Goal: Task Accomplishment & Management: Complete application form

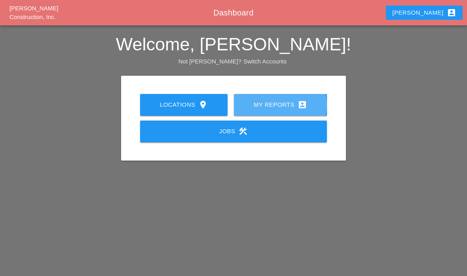
click at [288, 104] on div "My Reports account_box" at bounding box center [281, 105] width 68 height 10
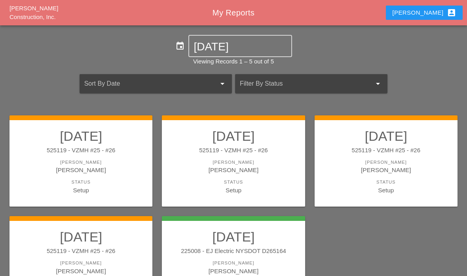
click at [269, 174] on link "10/01/2025 525119 - VZMH #25 - #26 Foreman Gillie Etnel Status Setup" at bounding box center [233, 161] width 127 height 67
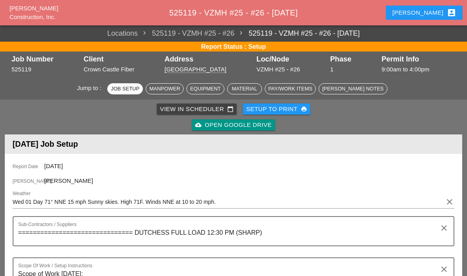
scroll to position [61, 0]
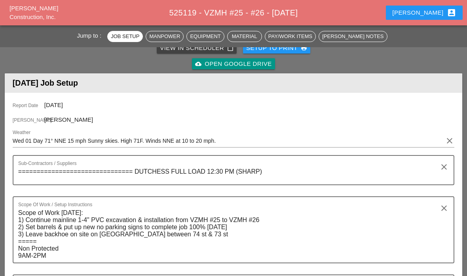
click at [246, 61] on div "cloud_upload Open Google Drive" at bounding box center [233, 63] width 76 height 9
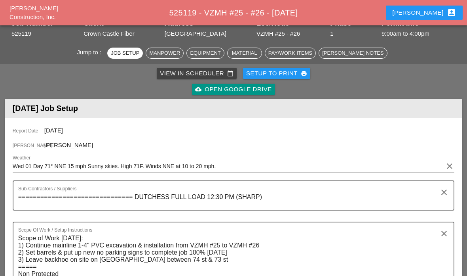
scroll to position [0, 0]
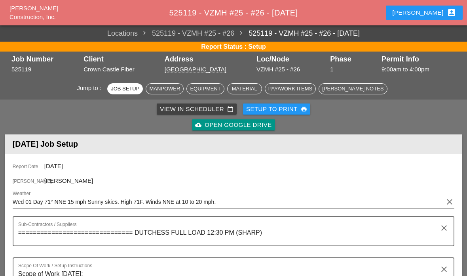
click at [246, 125] on div "cloud_upload Open Google Drive" at bounding box center [233, 124] width 76 height 9
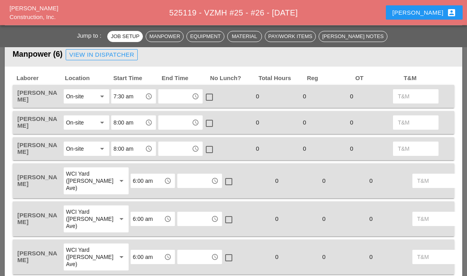
scroll to position [385, 0]
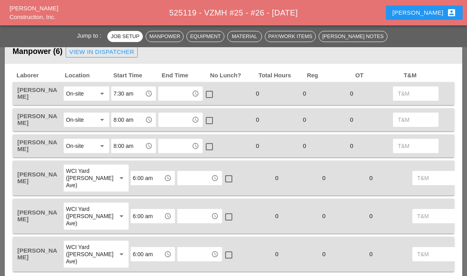
click at [188, 92] on input "text" at bounding box center [175, 93] width 29 height 13
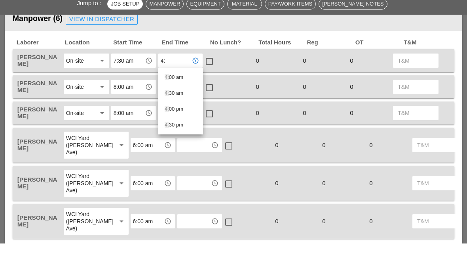
type input "4:0"
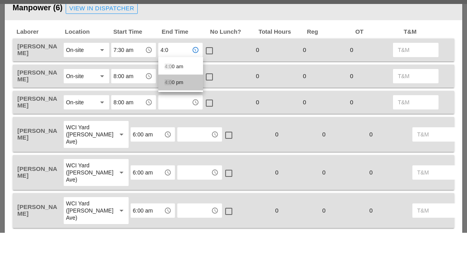
click at [178, 118] on div "4:0 0 pm" at bounding box center [181, 126] width 32 height 16
click at [175, 113] on input "text" at bounding box center [175, 119] width 29 height 13
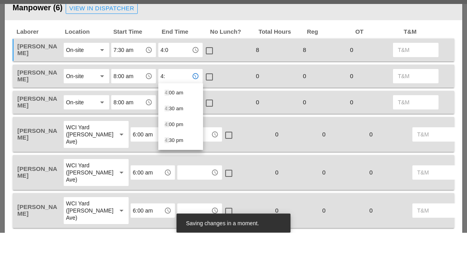
type input "4:0"
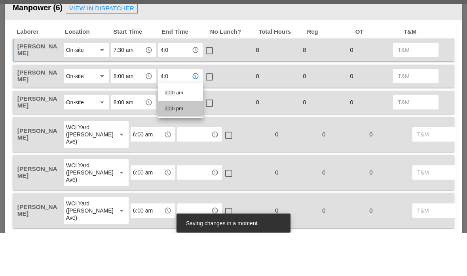
click at [172, 147] on div "4:0 0 pm" at bounding box center [181, 152] width 32 height 10
click at [169, 139] on input "text" at bounding box center [175, 145] width 29 height 13
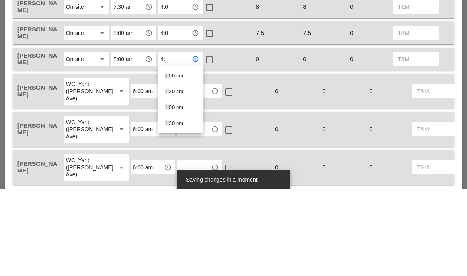
type input "4:0"
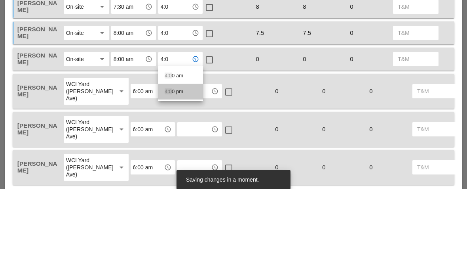
click at [173, 173] on div "4:0 0 pm" at bounding box center [181, 178] width 32 height 10
click at [180, 171] on input "text" at bounding box center [194, 177] width 29 height 13
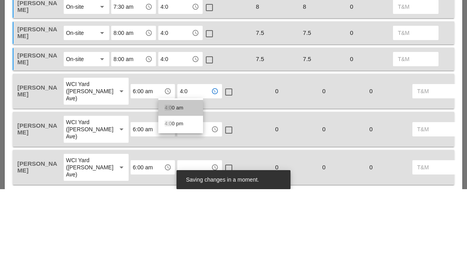
click at [174, 187] on div "4:0 0 am" at bounding box center [181, 195] width 32 height 16
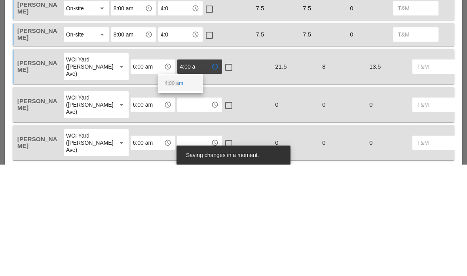
type input "4:00"
click at [174, 207] on span "4:00" at bounding box center [170, 210] width 10 height 6
click at [180, 209] on input "text" at bounding box center [194, 215] width 29 height 13
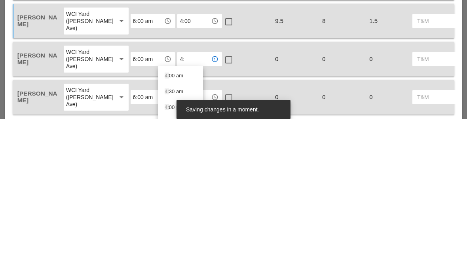
type input "4:0"
click at [171, 245] on span "4:0" at bounding box center [168, 248] width 7 height 6
click at [180, 248] on input "text" at bounding box center [194, 254] width 29 height 13
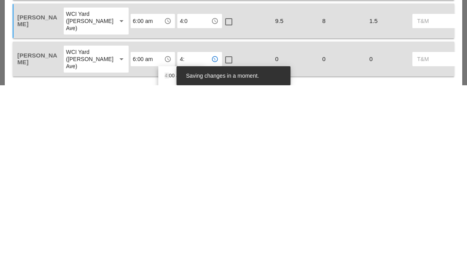
type input "4:0"
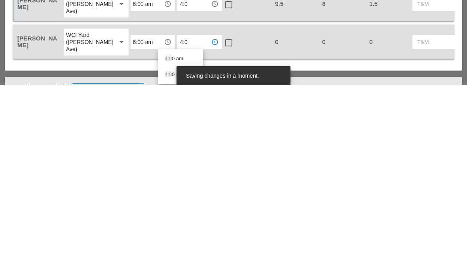
scroll to position [415, 0]
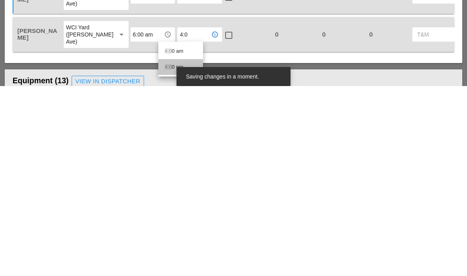
click at [173, 252] on div "4:0 0 pm" at bounding box center [181, 257] width 32 height 10
click at [195, 263] on div "Equipment (13) View in Dispatcher" at bounding box center [234, 271] width 442 height 16
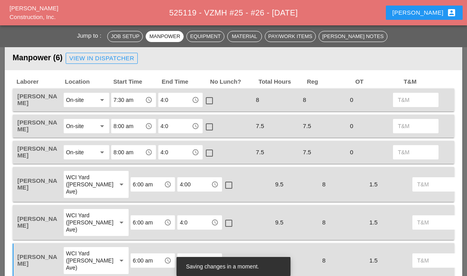
scroll to position [381, 0]
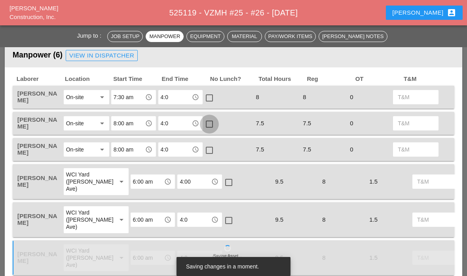
click at [215, 126] on div at bounding box center [209, 123] width 13 height 13
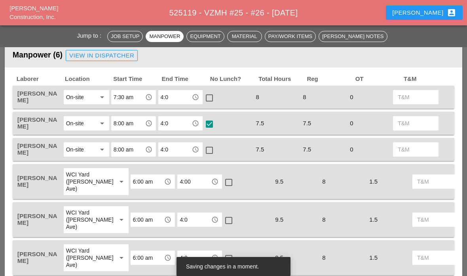
click at [211, 149] on div at bounding box center [209, 149] width 13 height 13
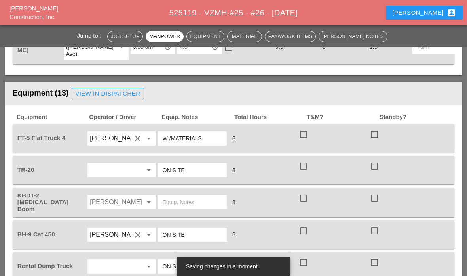
scroll to position [611, 0]
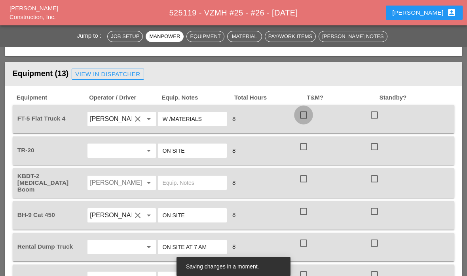
click at [307, 118] on div at bounding box center [303, 114] width 13 height 13
click at [308, 147] on div at bounding box center [303, 146] width 13 height 13
click at [305, 181] on div at bounding box center [303, 178] width 13 height 13
click at [306, 209] on div at bounding box center [303, 210] width 13 height 13
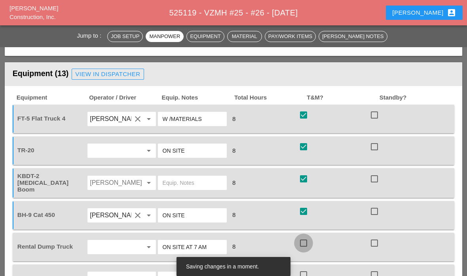
click at [307, 245] on div at bounding box center [303, 242] width 13 height 13
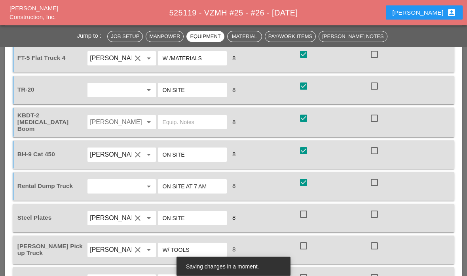
scroll to position [672, 0]
click at [308, 215] on div at bounding box center [303, 213] width 13 height 13
click at [308, 248] on div at bounding box center [303, 245] width 13 height 13
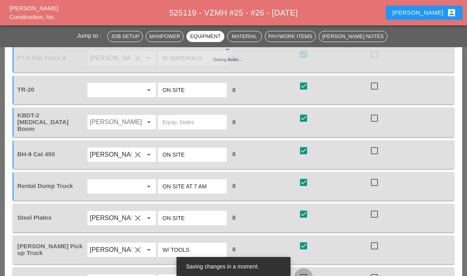
click at [306, 275] on div at bounding box center [303, 276] width 13 height 13
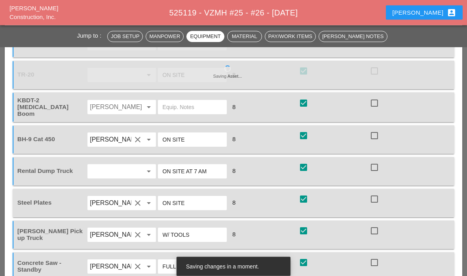
scroll to position [733, 0]
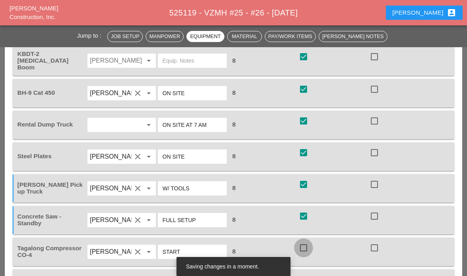
click at [307, 246] on div at bounding box center [303, 247] width 13 height 13
click at [378, 275] on div at bounding box center [374, 278] width 13 height 13
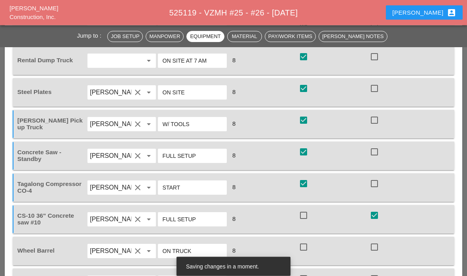
scroll to position [798, 0]
click at [305, 240] on div at bounding box center [303, 246] width 13 height 13
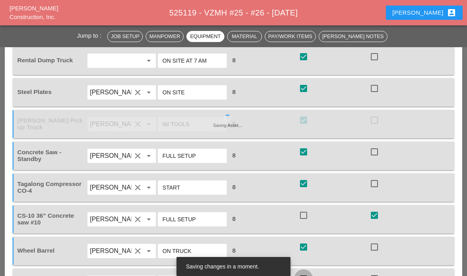
click at [310, 275] on div at bounding box center [303, 278] width 13 height 13
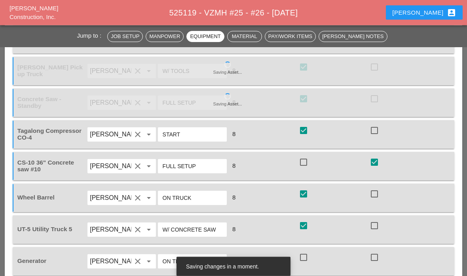
scroll to position [851, 0]
click at [308, 258] on div at bounding box center [303, 255] width 13 height 13
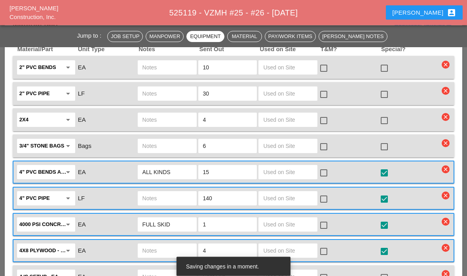
scroll to position [1129, 0]
click at [272, 169] on input "text" at bounding box center [288, 172] width 50 height 13
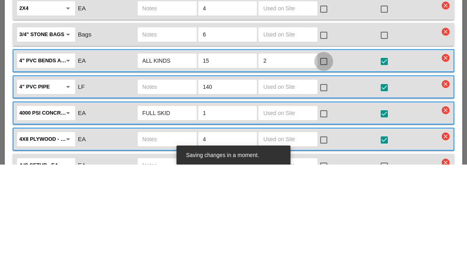
type input "2"
click at [328, 166] on div at bounding box center [323, 172] width 13 height 13
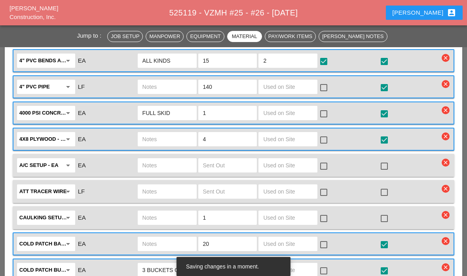
click at [299, 84] on input "text" at bounding box center [288, 86] width 50 height 13
type input "150"
click at [327, 87] on div at bounding box center [323, 87] width 13 height 13
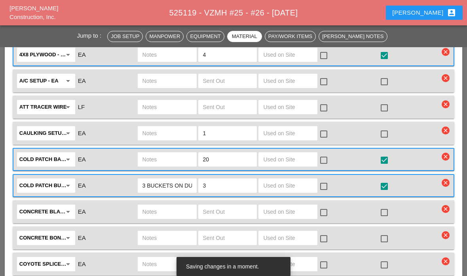
click at [296, 185] on input "text" at bounding box center [288, 185] width 50 height 13
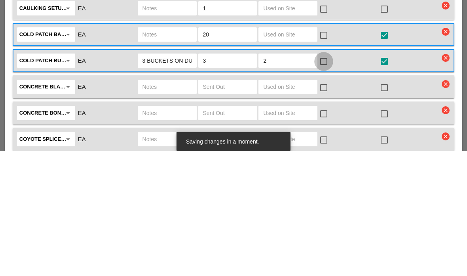
type input "2"
click at [329, 180] on div at bounding box center [323, 186] width 13 height 13
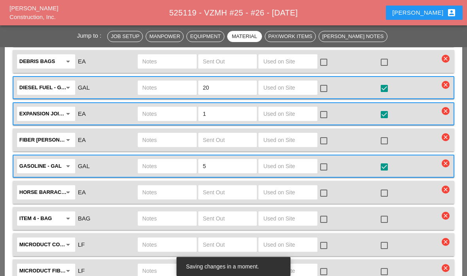
scroll to position [1553, 0]
click at [301, 84] on input "text" at bounding box center [288, 88] width 50 height 13
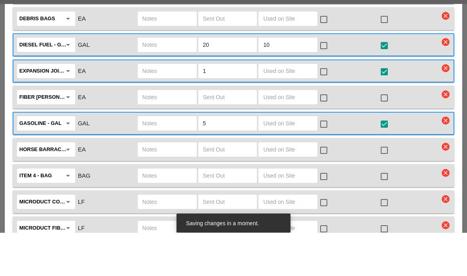
type input "10"
click at [330, 82] on div at bounding box center [323, 88] width 13 height 13
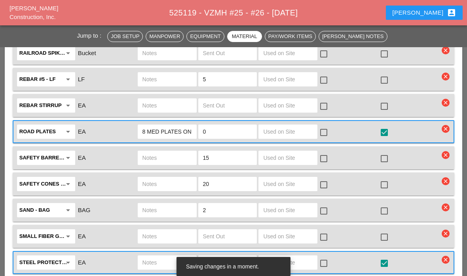
scroll to position [1851, 0]
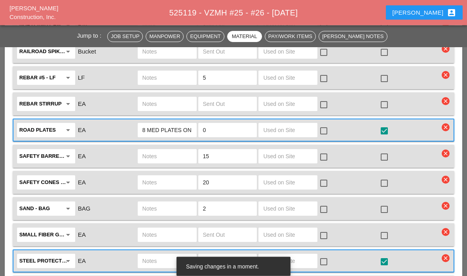
click at [288, 151] on input "text" at bounding box center [288, 156] width 50 height 13
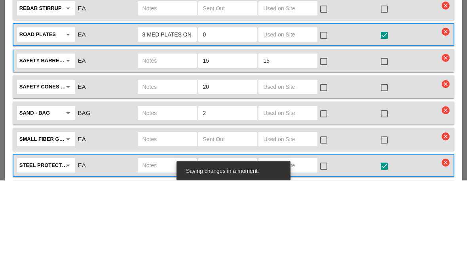
type input "15"
click at [288, 176] on input "text" at bounding box center [288, 182] width 50 height 13
type input "10"
click at [326, 150] on div at bounding box center [323, 156] width 13 height 13
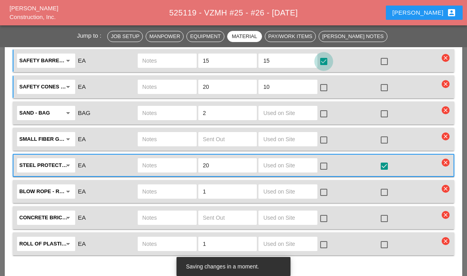
click at [328, 84] on div at bounding box center [323, 87] width 13 height 13
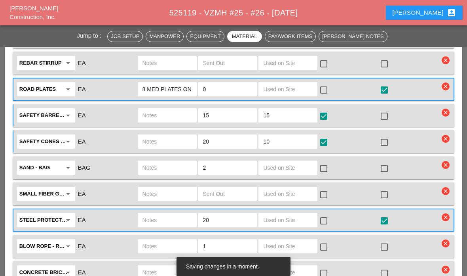
click at [300, 93] on input "text" at bounding box center [288, 89] width 50 height 13
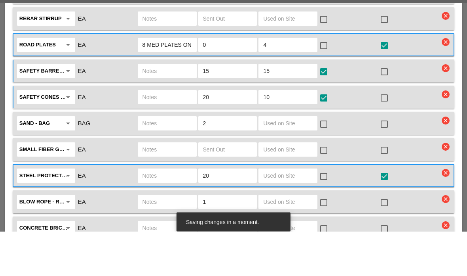
type input "4"
click at [331, 57] on div at bounding box center [323, 63] width 13 height 13
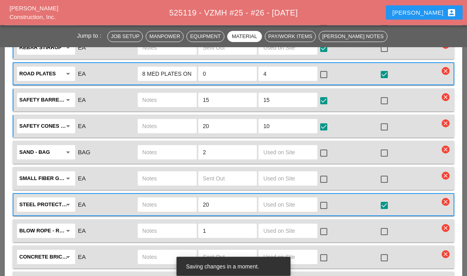
scroll to position [1875, 0]
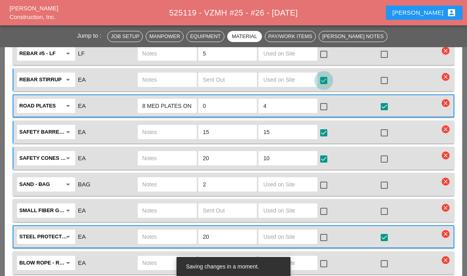
click at [329, 80] on div at bounding box center [323, 80] width 13 height 13
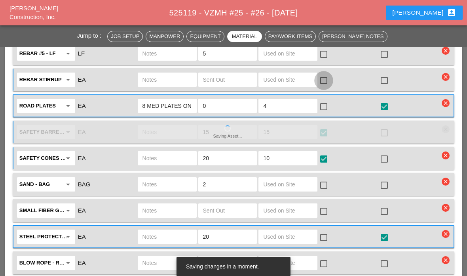
click at [327, 105] on div at bounding box center [323, 106] width 13 height 13
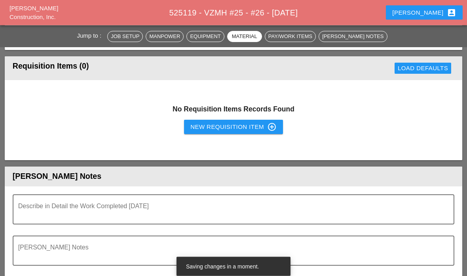
scroll to position [2182, 0]
click at [34, 206] on textarea "Describe in Detail the Work Completed Today" at bounding box center [230, 213] width 425 height 19
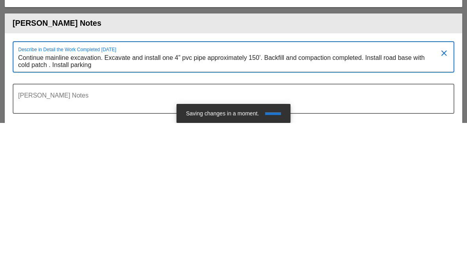
scroll to position [0, 0]
click at [126, 204] on textarea "Continue mainline excavation. Excavate and install one 4” pvc pipe approximatel…" at bounding box center [230, 214] width 425 height 20
click at [144, 204] on textarea "Continue mainline excavation. Excavate and install one 4” pvc pipe approximatel…" at bounding box center [230, 214] width 425 height 20
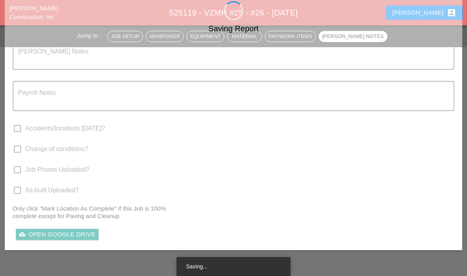
scroll to position [2372, 0]
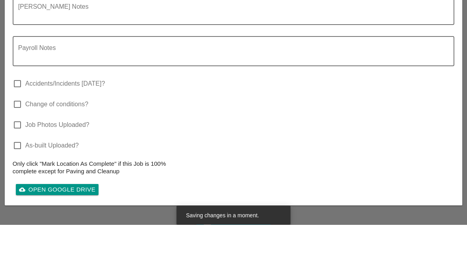
type textarea "Continue mainline excavation. Excavate and install one 4” pvc pipe approximatel…"
click at [407, 80] on div at bounding box center [233, 82] width 432 height 5
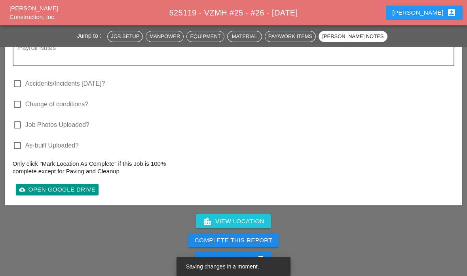
click at [266, 236] on div "Complete This Report" at bounding box center [234, 240] width 78 height 9
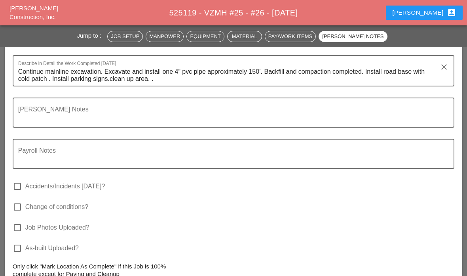
scroll to position [2403, 0]
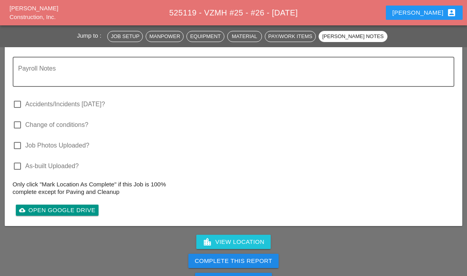
click at [239, 259] on div "Complete This Report" at bounding box center [234, 260] width 78 height 9
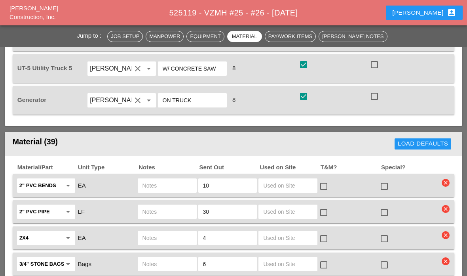
scroll to position [935, 0]
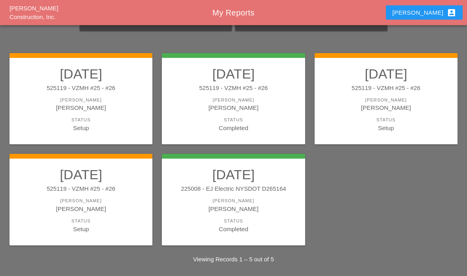
scroll to position [63, 0]
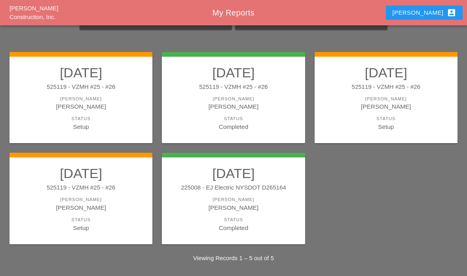
click at [430, 124] on div "Setup" at bounding box center [386, 126] width 127 height 9
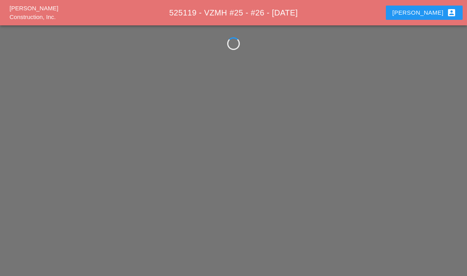
scroll to position [32, 0]
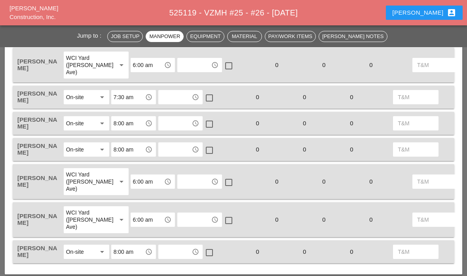
click at [182, 69] on input "text" at bounding box center [194, 65] width 29 height 13
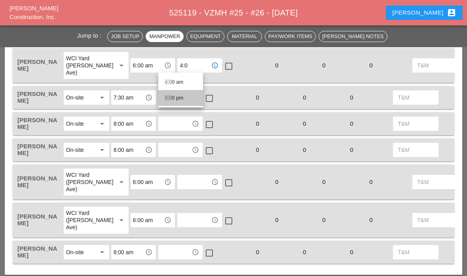
click at [183, 103] on div "4:0 0 pm" at bounding box center [181, 98] width 32 height 16
type input "4:00 pm"
click at [177, 98] on input "text" at bounding box center [175, 97] width 29 height 13
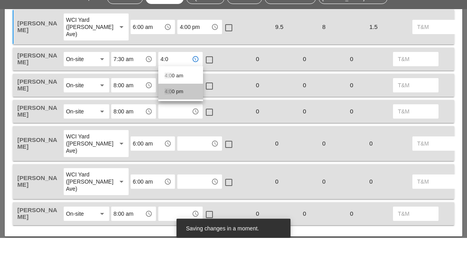
click at [178, 125] on div "4:0 0 pm" at bounding box center [181, 130] width 32 height 10
type input "4:00 pm"
click at [168, 117] on input "text" at bounding box center [175, 123] width 29 height 13
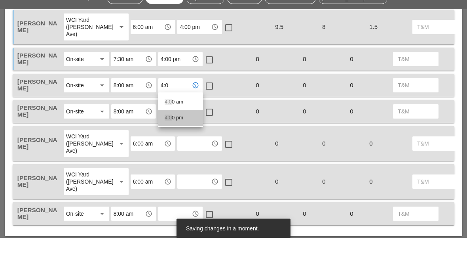
click at [182, 151] on div "4:0 0 pm" at bounding box center [181, 156] width 32 height 10
type input "4:00 pm"
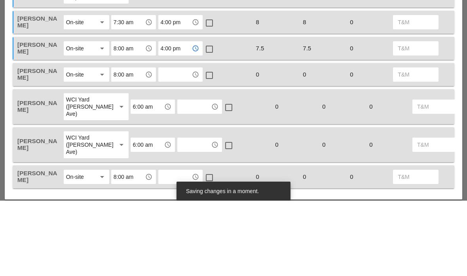
click at [173, 143] on input "text" at bounding box center [175, 149] width 29 height 13
click at [173, 177] on div "4:0 0 pm" at bounding box center [181, 182] width 32 height 10
type input "4:00 pm"
click at [180, 175] on input "text" at bounding box center [194, 181] width 29 height 13
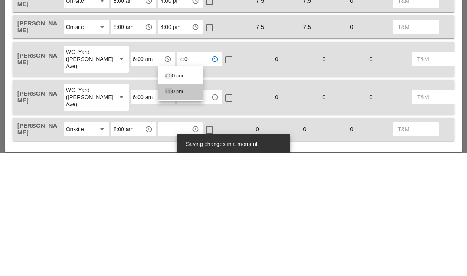
click at [173, 209] on div "4:0 0 pm" at bounding box center [181, 214] width 32 height 10
type input "4:00 pm"
click at [180, 213] on input "text" at bounding box center [194, 219] width 29 height 13
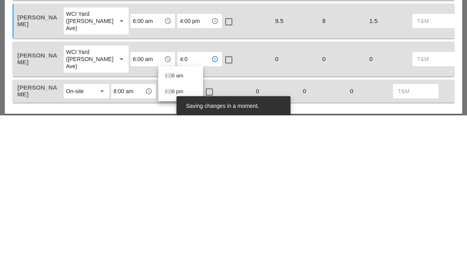
type input "4:0"
click at [178, 240] on div "Santiago Suarez On-site arrow_drop_down 8:00 am access_time access_time check_b…" at bounding box center [234, 251] width 442 height 23
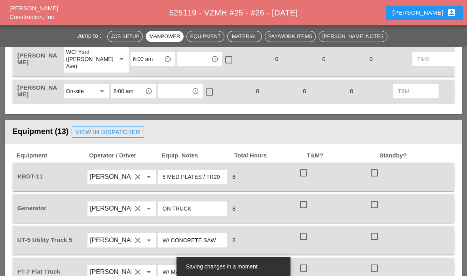
click at [169, 91] on input "text" at bounding box center [175, 91] width 29 height 13
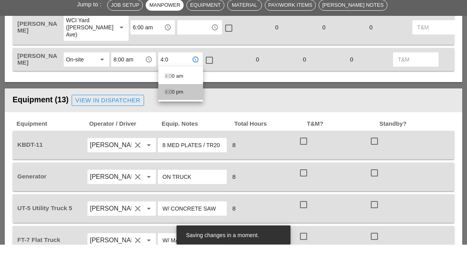
click at [182, 119] on div "4:0 0 pm" at bounding box center [181, 124] width 32 height 10
type input "4:00 pm"
click at [180, 53] on input "text" at bounding box center [194, 59] width 29 height 13
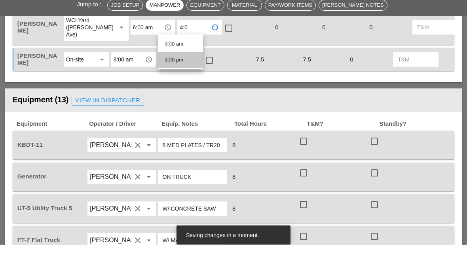
click at [177, 87] on div "4:0 0 pm" at bounding box center [181, 92] width 32 height 10
type input "4:00 pm"
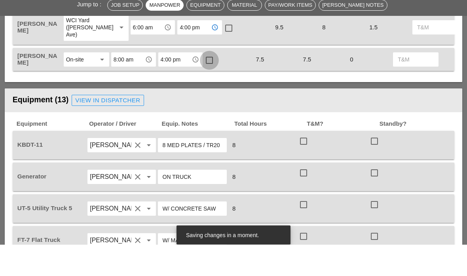
click at [213, 85] on div at bounding box center [209, 91] width 13 height 13
checkbox input "true"
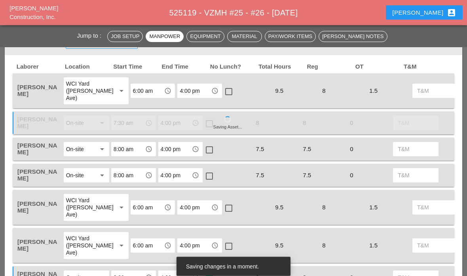
scroll to position [392, 0]
click at [212, 176] on div at bounding box center [209, 175] width 13 height 13
checkbox input "true"
click at [215, 148] on div at bounding box center [209, 149] width 13 height 13
checkbox input "true"
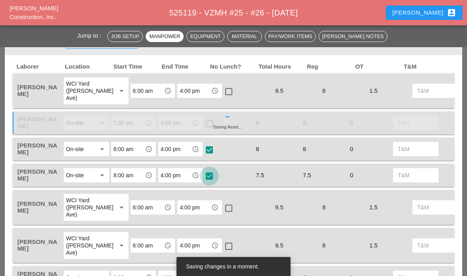
click at [211, 176] on div at bounding box center [209, 175] width 13 height 13
click at [215, 174] on div at bounding box center [209, 175] width 13 height 13
checkbox input "true"
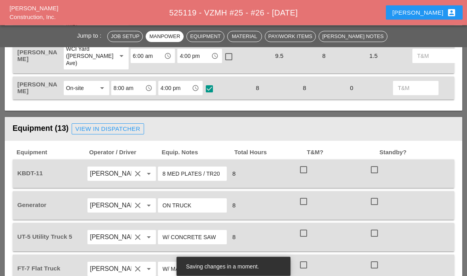
scroll to position [592, 0]
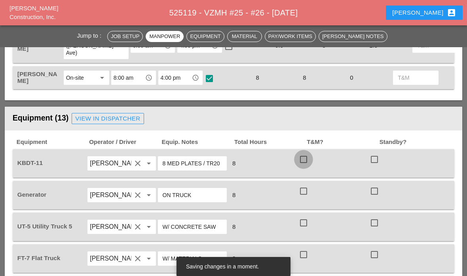
click at [306, 163] on div at bounding box center [303, 158] width 13 height 13
checkbox input "true"
click at [309, 191] on div at bounding box center [303, 190] width 13 height 13
checkbox input "true"
click at [307, 224] on div at bounding box center [303, 222] width 13 height 13
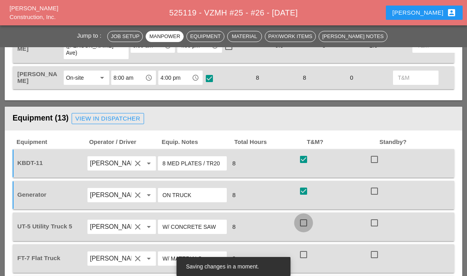
checkbox input "true"
click at [307, 265] on div at bounding box center [305, 266] width 13 height 5
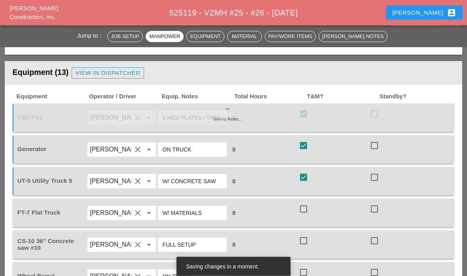
scroll to position [638, 0]
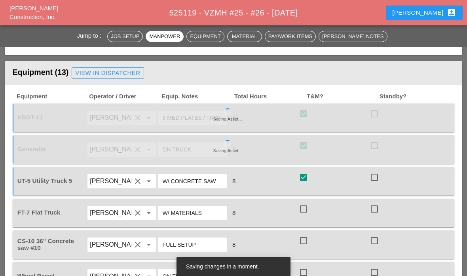
click at [305, 213] on div at bounding box center [303, 208] width 13 height 13
checkbox input "true"
click at [304, 239] on div at bounding box center [303, 240] width 13 height 13
checkbox input "true"
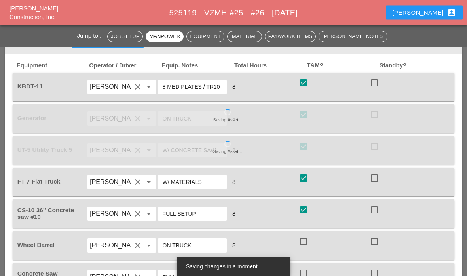
scroll to position [674, 0]
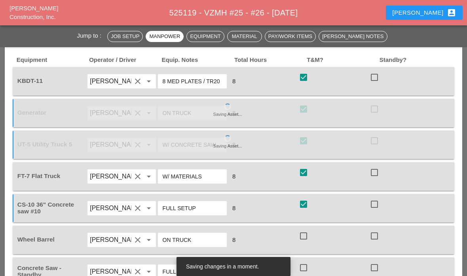
click at [307, 231] on div at bounding box center [303, 235] width 13 height 13
checkbox input "true"
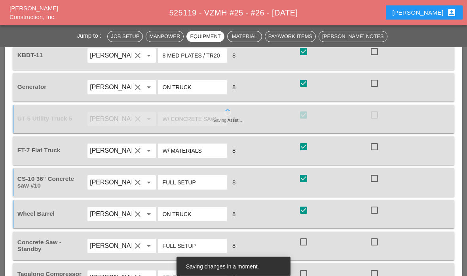
scroll to position [700, 0]
click at [308, 244] on div at bounding box center [303, 241] width 13 height 13
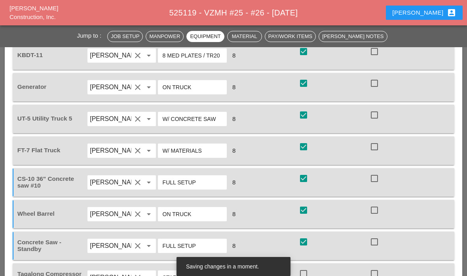
click at [309, 243] on div at bounding box center [303, 241] width 13 height 13
checkbox input "false"
click at [377, 244] on div at bounding box center [374, 241] width 13 height 13
checkbox input "true"
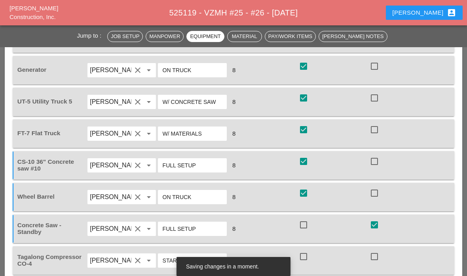
scroll to position [736, 0]
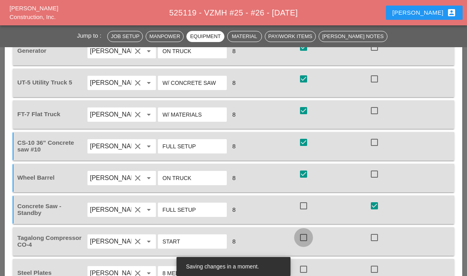
click at [306, 242] on div at bounding box center [303, 236] width 13 height 13
checkbox input "true"
click at [306, 267] on div at bounding box center [303, 268] width 13 height 13
checkbox input "true"
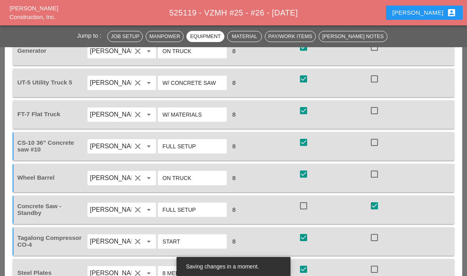
checkbox input "true"
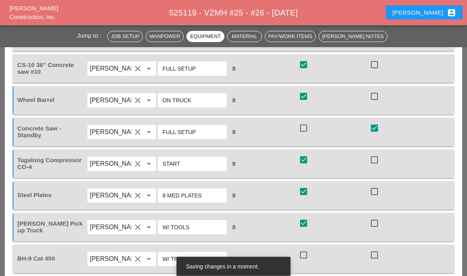
scroll to position [813, 0]
click at [307, 257] on div at bounding box center [303, 254] width 13 height 13
checkbox input "true"
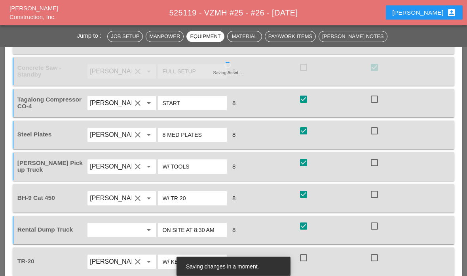
scroll to position [874, 0]
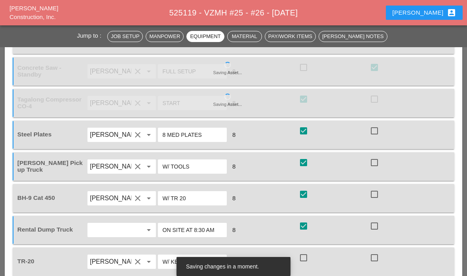
click at [348, 243] on div "Rental Dump Truck arrow_drop_down ON SITE AT 8:30 AM 8 check_box check_box_outl…" at bounding box center [234, 229] width 442 height 29
click at [307, 263] on div at bounding box center [303, 257] width 13 height 13
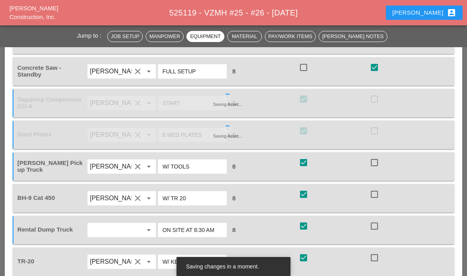
click at [310, 255] on div at bounding box center [303, 257] width 13 height 13
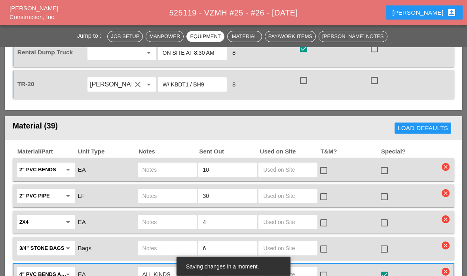
scroll to position [1050, 0]
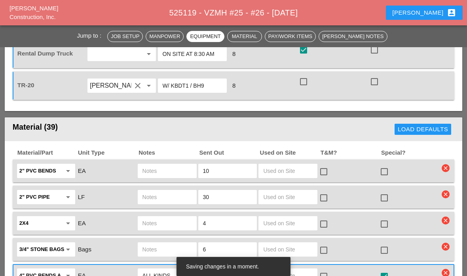
click at [301, 87] on div at bounding box center [303, 81] width 13 height 13
checkbox input "true"
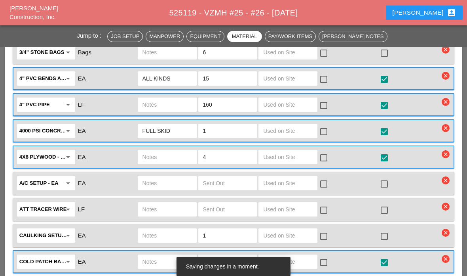
scroll to position [1235, 0]
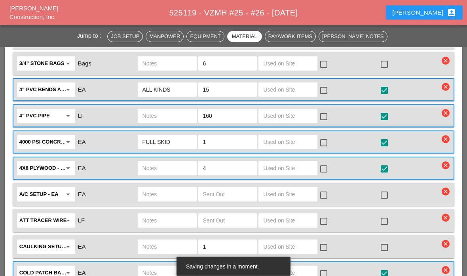
click at [282, 91] on input "text" at bounding box center [288, 90] width 50 height 13
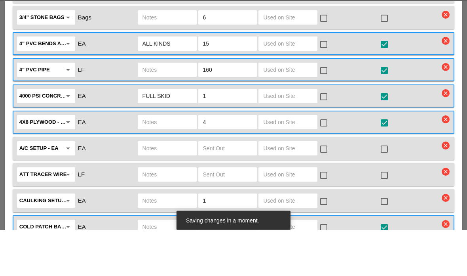
type input "3"
type input "2"
click at [326, 84] on div at bounding box center [323, 90] width 13 height 13
checkbox input "true"
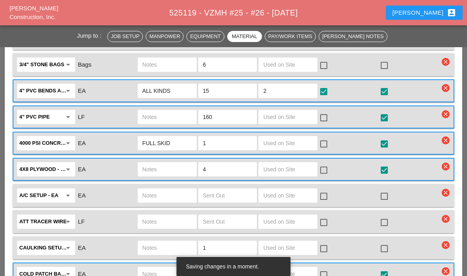
click at [286, 118] on input "text" at bounding box center [288, 116] width 50 height 13
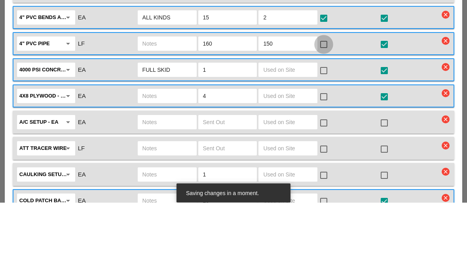
type input "150"
click at [324, 111] on div at bounding box center [323, 117] width 13 height 13
checkbox input "true"
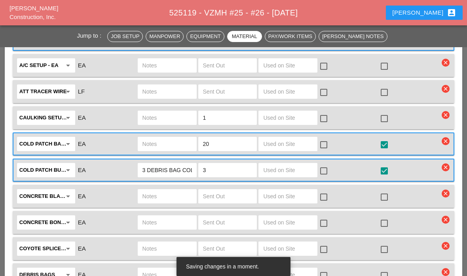
scroll to position [1366, 0]
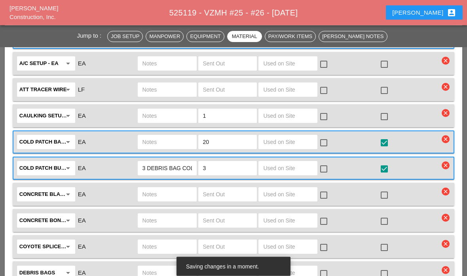
click at [289, 173] on input "text" at bounding box center [288, 168] width 50 height 13
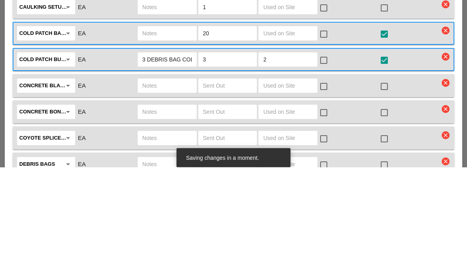
type input "2"
click at [332, 164] on div "check_box_outline_blank" at bounding box center [325, 169] width 13 height 10
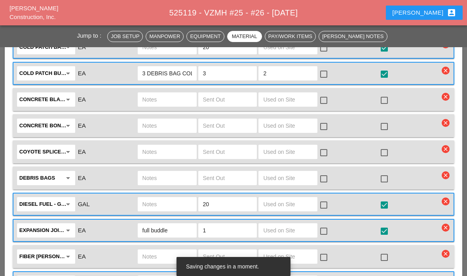
scroll to position [1461, 0]
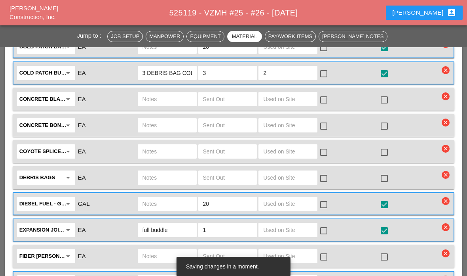
click at [321, 76] on div at bounding box center [323, 73] width 13 height 13
checkbox input "true"
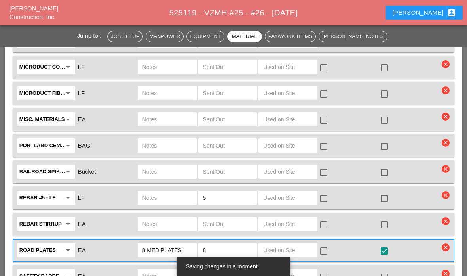
scroll to position [1759, 0]
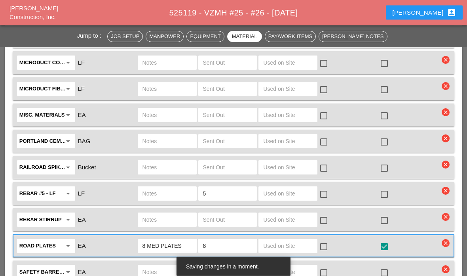
click at [296, 245] on input "text" at bounding box center [288, 246] width 50 height 13
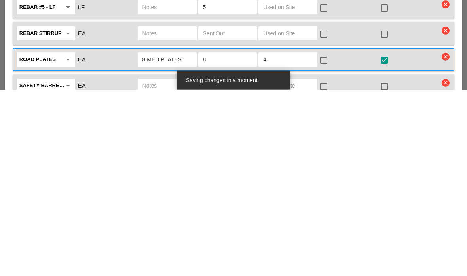
type input "4"
click at [322, 240] on div at bounding box center [323, 246] width 13 height 13
checkbox input "true"
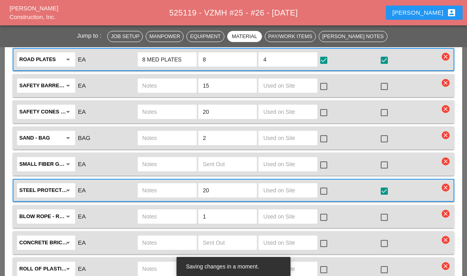
click at [286, 82] on input "text" at bounding box center [288, 85] width 50 height 13
type input "10"
click at [288, 115] on input "text" at bounding box center [288, 111] width 50 height 13
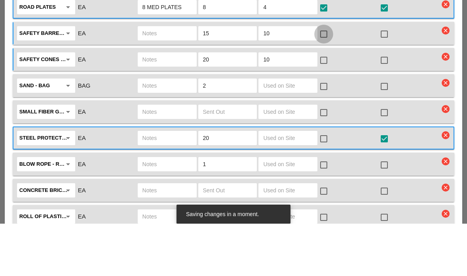
type input "10"
click at [327, 80] on div at bounding box center [323, 86] width 13 height 13
checkbox input "true"
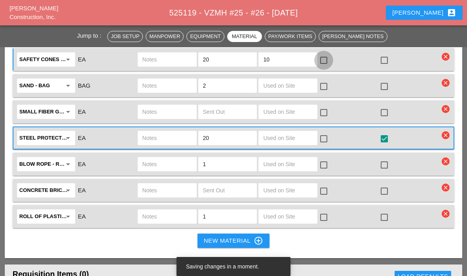
click at [326, 59] on div at bounding box center [323, 59] width 13 height 13
checkbox input "true"
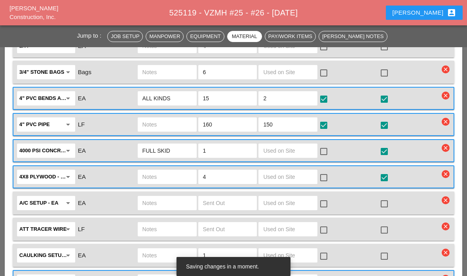
scroll to position [1196, 0]
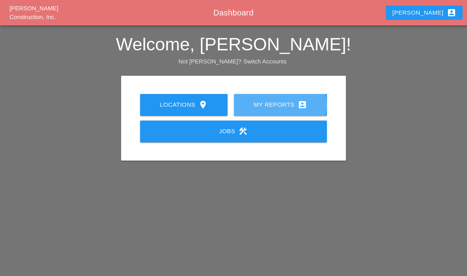
click at [298, 109] on icon "account_box" at bounding box center [303, 105] width 10 height 10
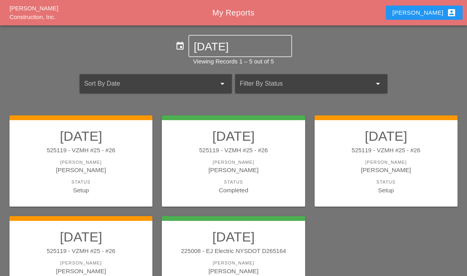
click at [401, 183] on div "Status" at bounding box center [386, 182] width 127 height 7
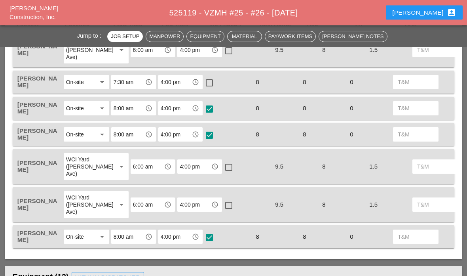
scroll to position [453, 0]
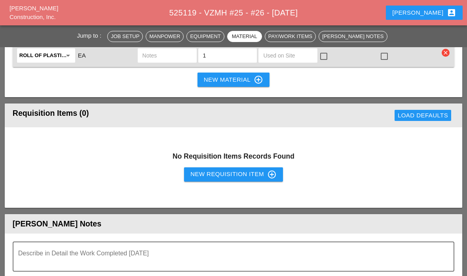
click at [40, 251] on textarea "Describe in Detail the Work Completed Today" at bounding box center [230, 260] width 425 height 19
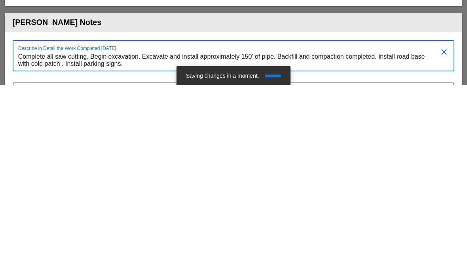
scroll to position [0, 0]
type textarea "Complete all saw cutting. Begin excavation. Excavate and install approximately …"
click at [398, 265] on div at bounding box center [233, 267] width 432 height 5
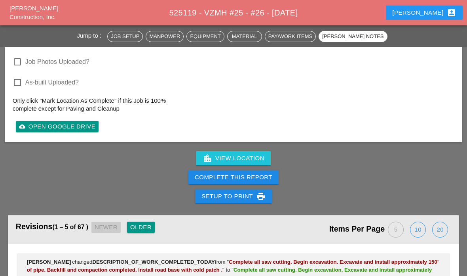
scroll to position [2526, 0]
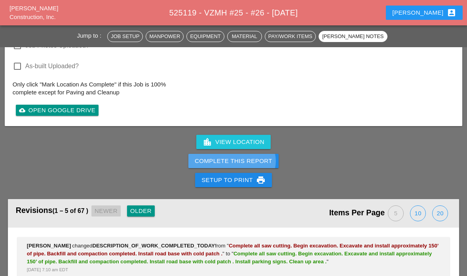
click at [257, 159] on div "Complete This Report" at bounding box center [234, 160] width 78 height 9
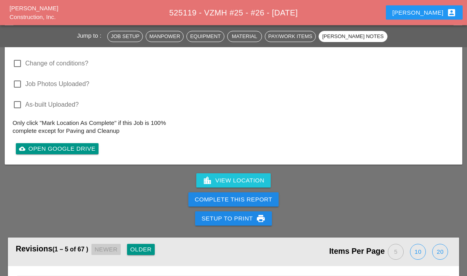
scroll to position [2495, 0]
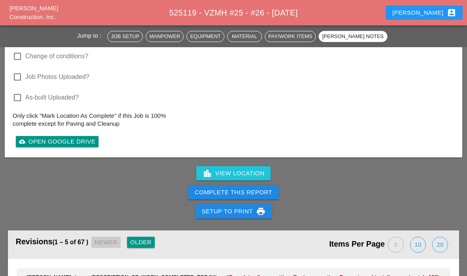
click at [263, 194] on div "Complete This Report" at bounding box center [234, 192] width 78 height 9
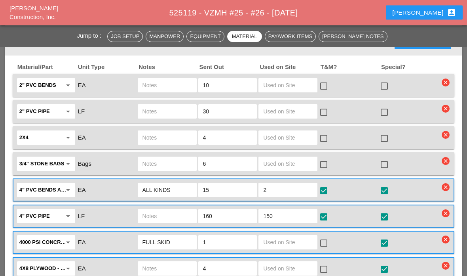
scroll to position [1104, 0]
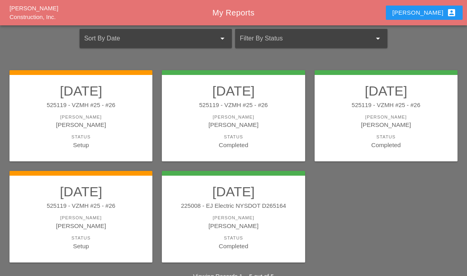
scroll to position [64, 0]
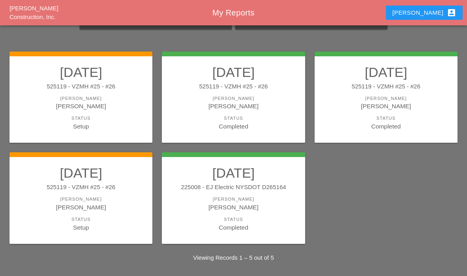
click at [67, 200] on div "[PERSON_NAME]" at bounding box center [80, 199] width 127 height 7
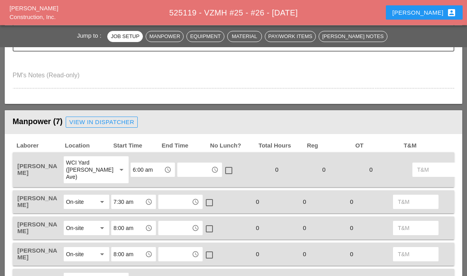
scroll to position [314, 0]
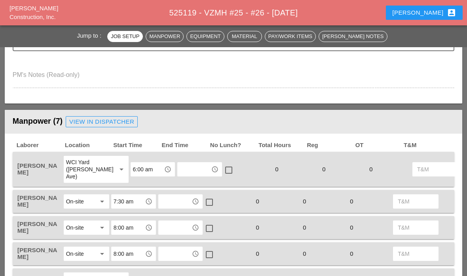
click at [180, 172] on input "text" at bounding box center [194, 169] width 29 height 13
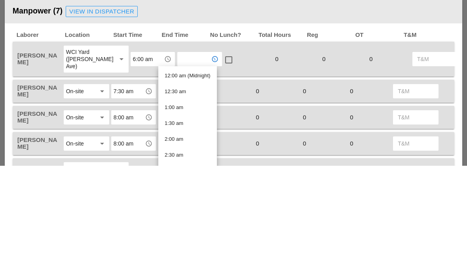
type input "8"
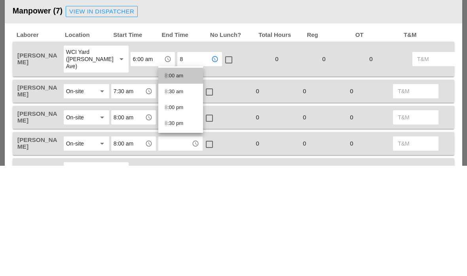
click at [183, 181] on div "8 :00 am" at bounding box center [181, 186] width 32 height 10
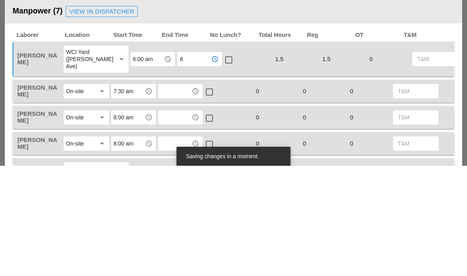
click at [222, 163] on div at bounding box center [228, 169] width 13 height 13
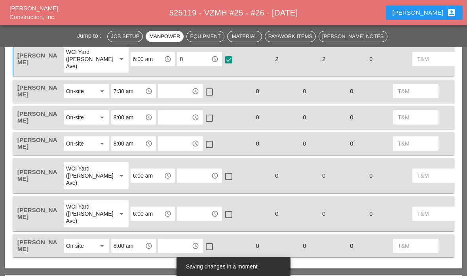
click at [187, 173] on input "text" at bounding box center [194, 175] width 29 height 13
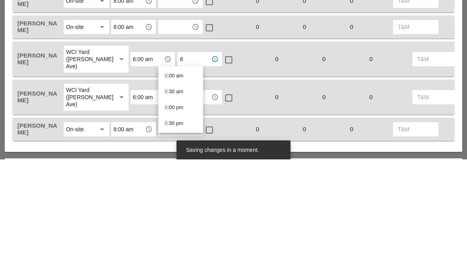
type input "8:"
click at [179, 187] on div "8: 00 am" at bounding box center [181, 192] width 32 height 10
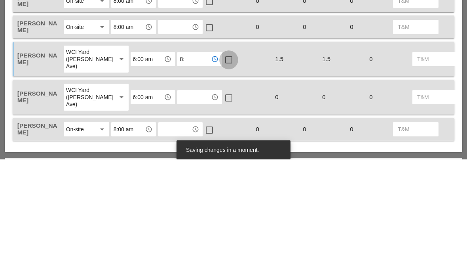
click at [185, 207] on input "text" at bounding box center [194, 213] width 29 height 13
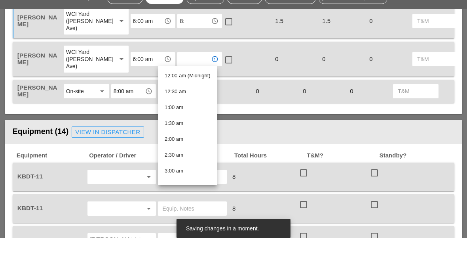
type input "8"
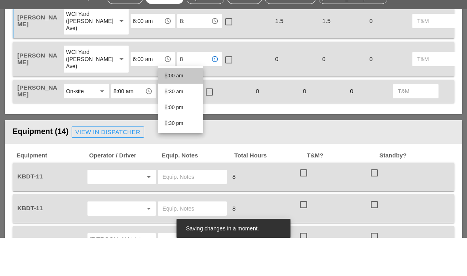
click at [180, 109] on div "8 :00 am" at bounding box center [181, 114] width 32 height 10
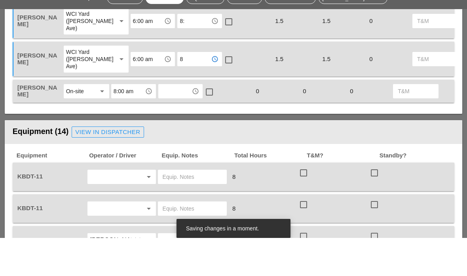
click at [222, 91] on div at bounding box center [228, 97] width 13 height 13
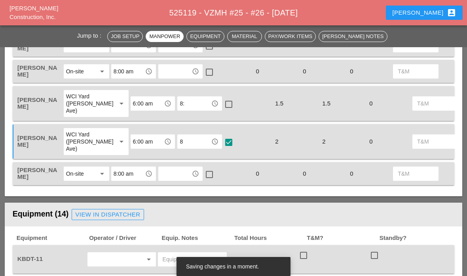
scroll to position [472, 0]
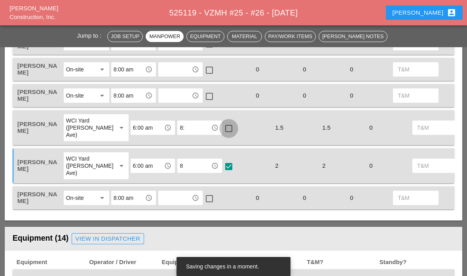
click at [222, 130] on div at bounding box center [228, 128] width 13 height 13
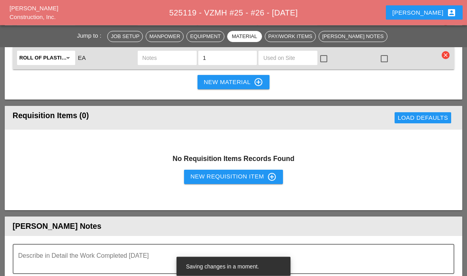
click at [40, 261] on textarea "Describe in Detail the Work Completed Today" at bounding box center [230, 263] width 425 height 19
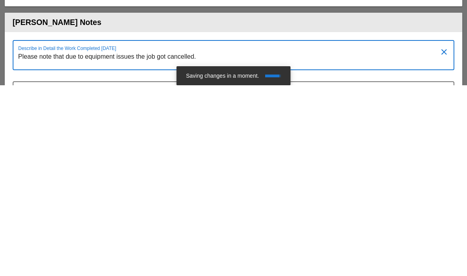
type textarea "Please note that due to equipment issues the job got cancelled."
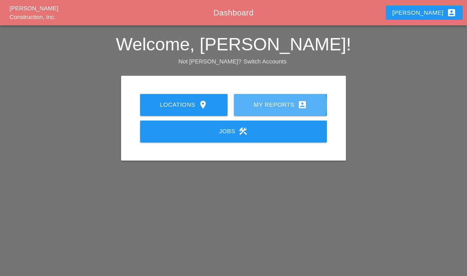
click at [311, 102] on div "My Reports account_box" at bounding box center [281, 105] width 68 height 10
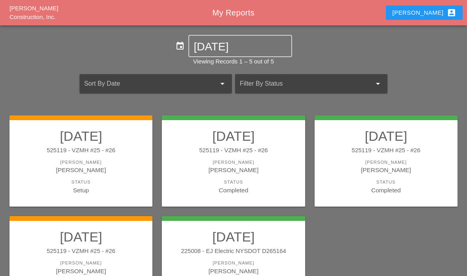
click at [117, 239] on h2 "[DATE]" at bounding box center [80, 237] width 127 height 16
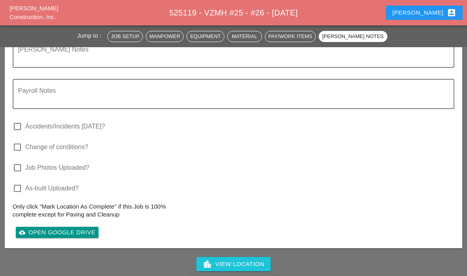
scroll to position [2477, 0]
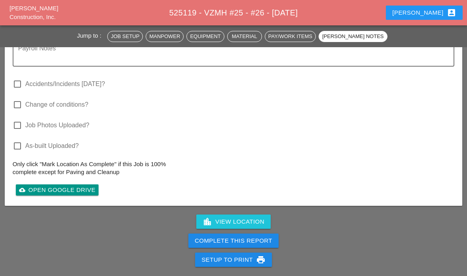
click at [250, 238] on div "Complete This Report" at bounding box center [234, 240] width 78 height 9
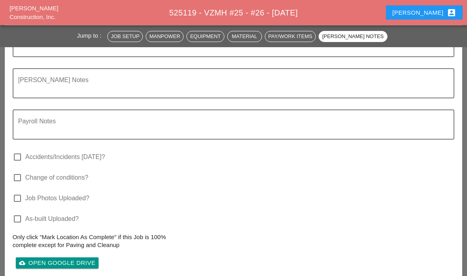
scroll to position [2333, 0]
